Goal: Task Accomplishment & Management: Use online tool/utility

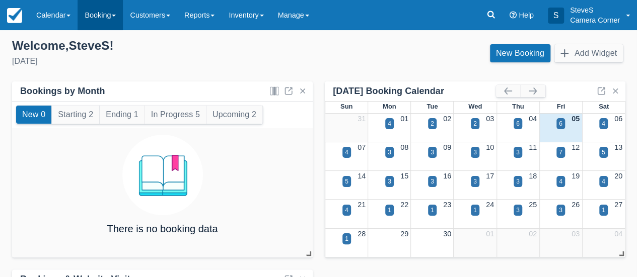
click at [88, 12] on link "Booking" at bounding box center [100, 15] width 45 height 30
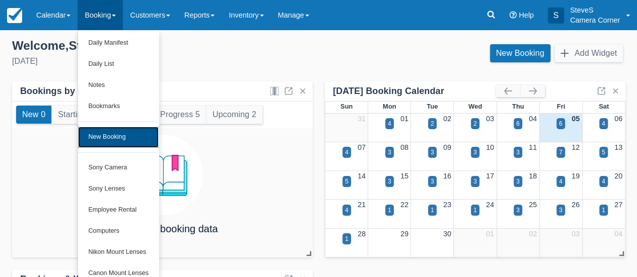
click at [100, 132] on link "New Booking" at bounding box center [118, 137] width 81 height 21
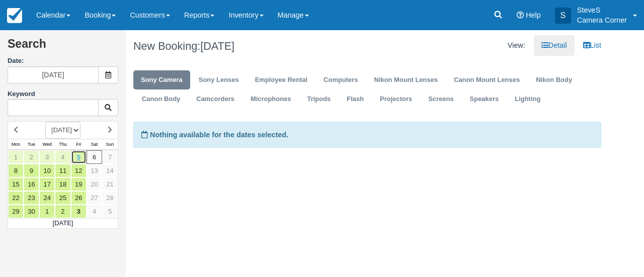
click at [81, 156] on link "5" at bounding box center [79, 157] width 16 height 14
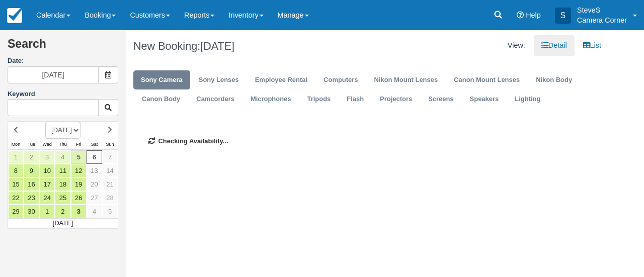
type input "[DATE]"
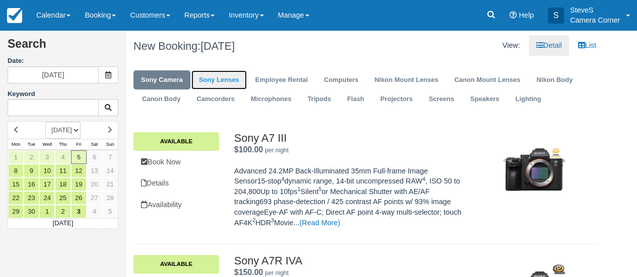
click at [226, 77] on link "Sony Lenses" at bounding box center [218, 80] width 55 height 20
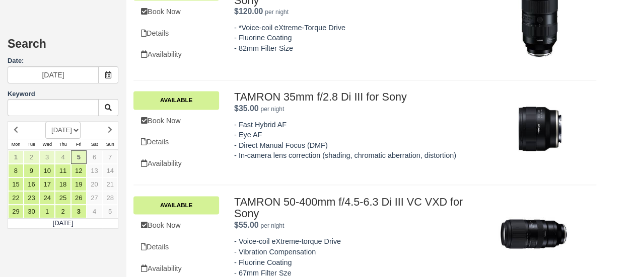
scroll to position [755, 0]
